Goal: Information Seeking & Learning: Find contact information

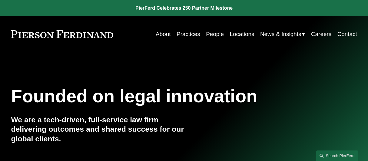
click at [210, 33] on link "People" at bounding box center [215, 34] width 18 height 12
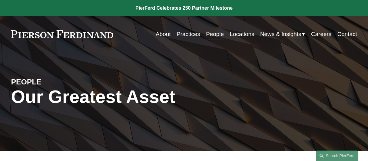
click at [240, 33] on link "Locations" at bounding box center [242, 34] width 25 height 12
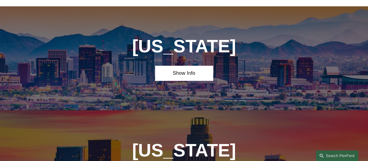
scroll to position [219, 0]
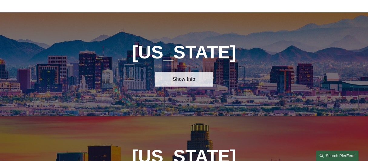
click at [175, 78] on link "Show Info" at bounding box center [184, 79] width 58 height 15
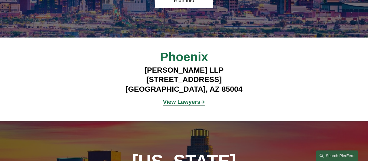
scroll to position [307, 0]
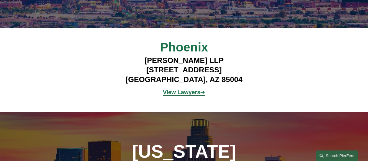
click at [192, 95] on strong "View Lawyers" at bounding box center [182, 92] width 38 height 6
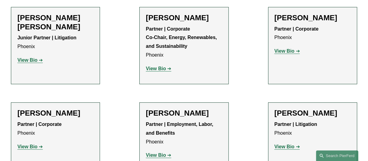
scroll to position [234, 0]
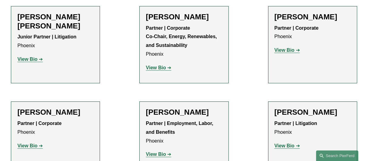
click at [35, 57] on strong "View Bio" at bounding box center [27, 59] width 20 height 5
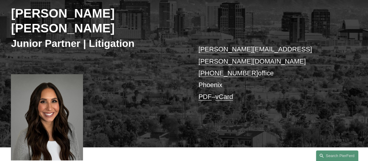
scroll to position [115, 0]
